Goal: Navigation & Orientation: Go to known website

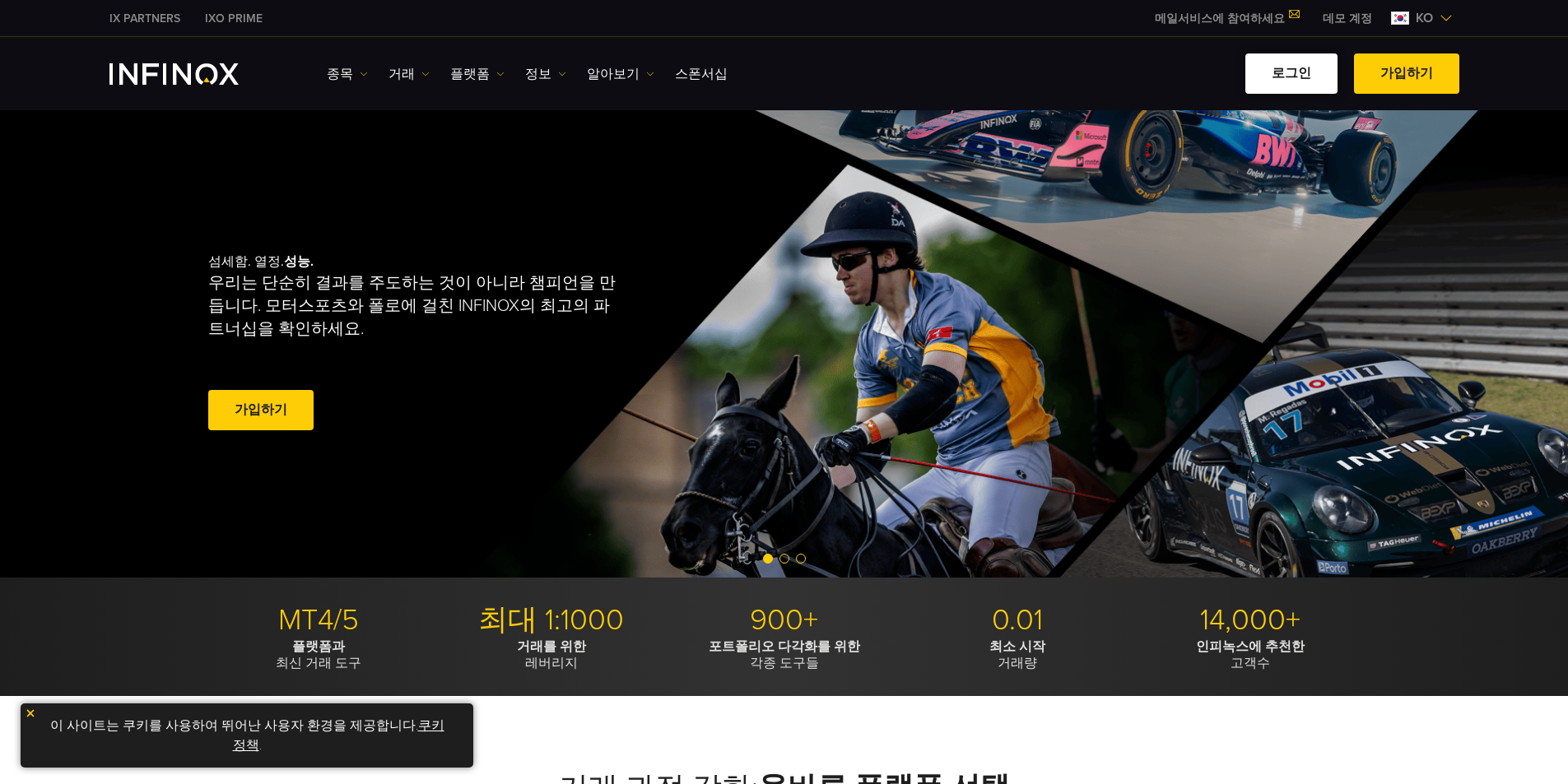
click at [1295, 70] on link "로그인" at bounding box center [1291, 73] width 92 height 40
